Goal: Information Seeking & Learning: Find specific fact

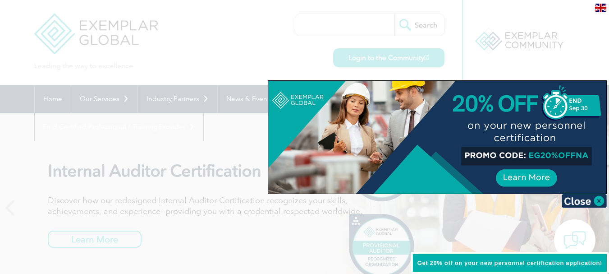
click at [370, 28] on div at bounding box center [304, 137] width 609 height 274
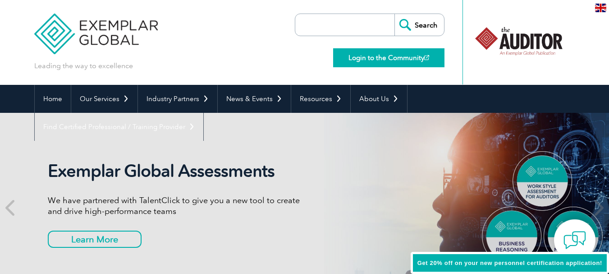
click at [378, 62] on link "Login to the Community" at bounding box center [388, 57] width 111 height 19
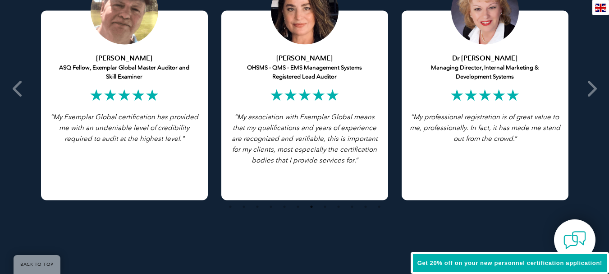
scroll to position [1656, 0]
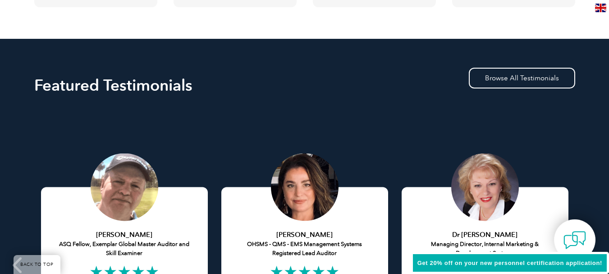
click at [599, 10] on img at bounding box center [600, 8] width 11 height 9
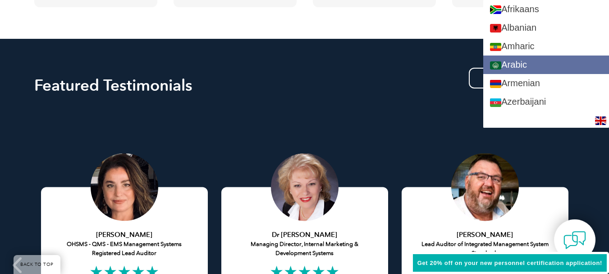
click at [544, 60] on link "Arabic" at bounding box center [546, 64] width 126 height 18
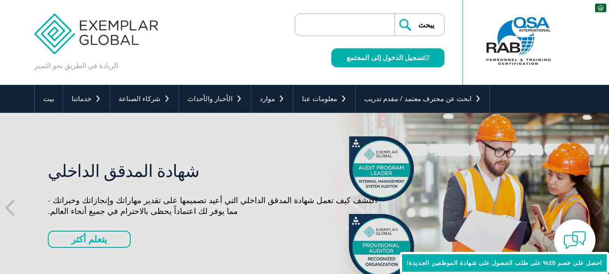
scroll to position [0, 0]
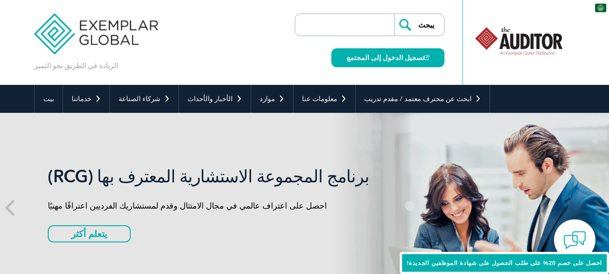
click at [371, 24] on input "search" at bounding box center [347, 25] width 95 height 22
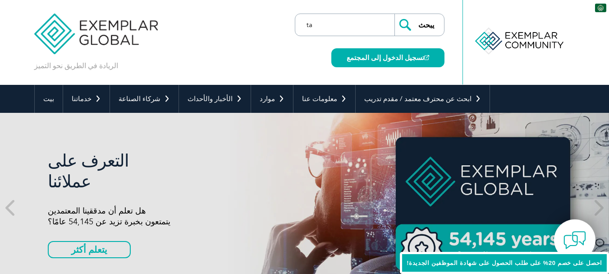
type input "t"
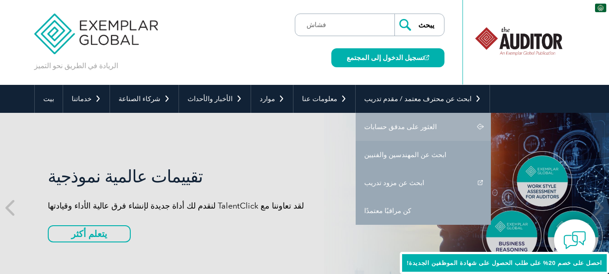
click at [371, 123] on font "العثور على مدقق حسابات" at bounding box center [400, 127] width 73 height 8
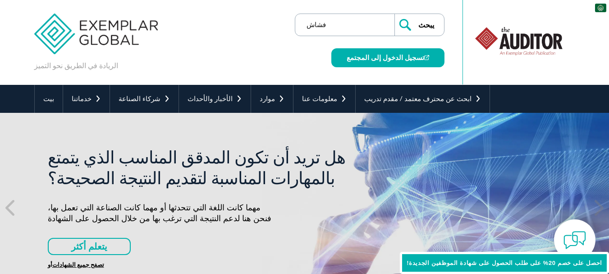
click at [350, 23] on input "فشاش" at bounding box center [347, 25] width 95 height 22
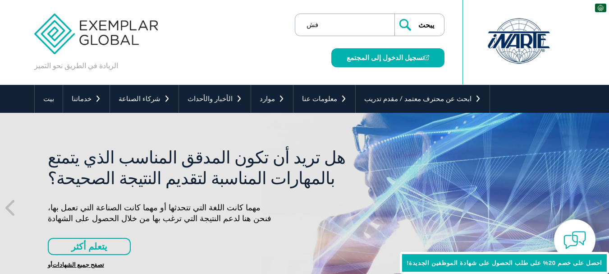
type input "ف"
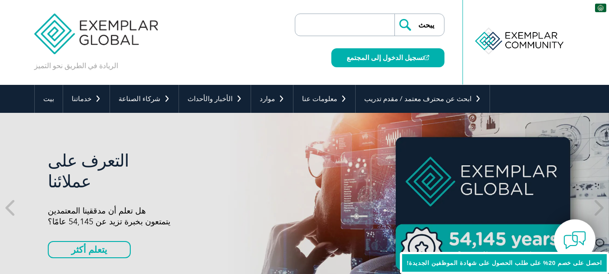
type input "ف"
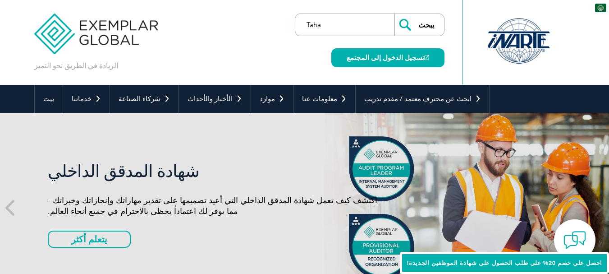
type input "Taha"
click at [431, 26] on input "يبحث" at bounding box center [420, 25] width 50 height 22
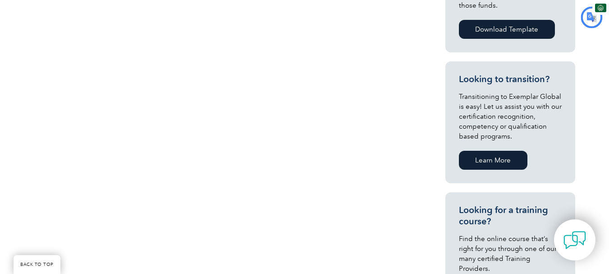
type input "يبحث"
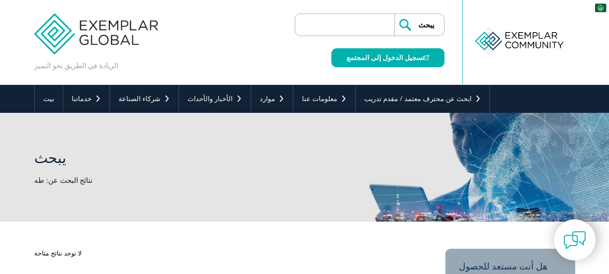
click at [511, 32] on div at bounding box center [519, 41] width 90 height 50
